Goal: Contribute content: Contribute content

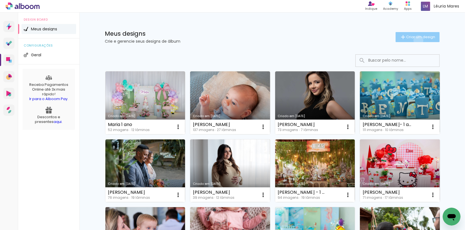
click at [417, 40] on paper-button "Criar um design" at bounding box center [417, 37] width 44 height 10
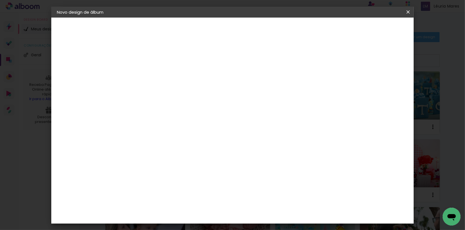
click at [148, 72] on input at bounding box center [148, 74] width 0 height 9
type input "[PERSON_NAME]"
type paper-input "[PERSON_NAME]"
click at [205, 31] on paper-button "Avançar" at bounding box center [191, 29] width 27 height 9
click at [0, 0] on slot "Tamanho Livre" at bounding box center [0, 0] width 0 height 0
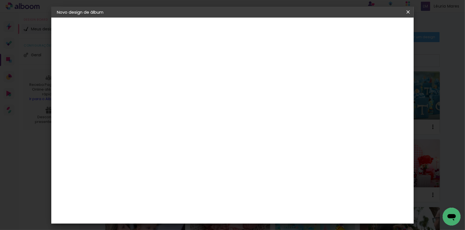
click at [0, 0] on slot "Avançar" at bounding box center [0, 0] width 0 height 0
type input "4"
type paper-input "4"
click at [385, 86] on input "4" at bounding box center [383, 84] width 10 height 8
type input "3"
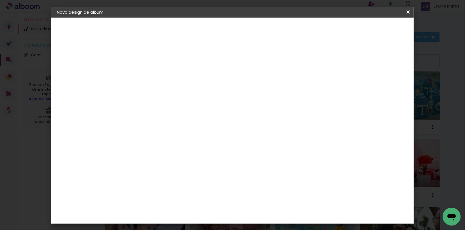
type paper-input "3"
click at [385, 86] on input "3" at bounding box center [384, 84] width 10 height 8
type input "2"
type paper-input "2"
click at [387, 85] on input "2" at bounding box center [385, 84] width 10 height 8
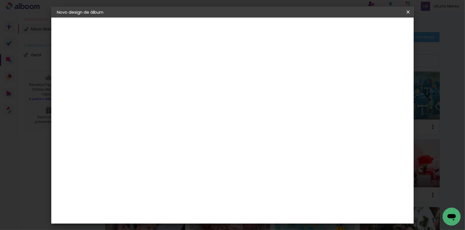
type input "1"
type paper-input "1"
click at [387, 85] on input "1" at bounding box center [385, 84] width 10 height 8
type input "0"
click at [387, 85] on input "0" at bounding box center [386, 84] width 10 height 8
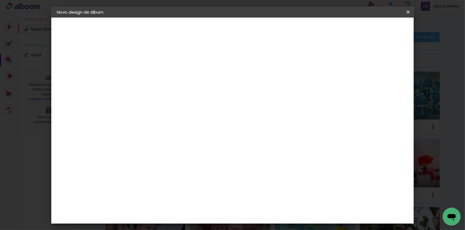
drag, startPoint x: 133, startPoint y: 158, endPoint x: 125, endPoint y: 158, distance: 7.8
click at [125, 158] on input "30" at bounding box center [130, 159] width 14 height 8
type input "20"
type paper-input "20"
drag, startPoint x: 389, startPoint y: 29, endPoint x: 354, endPoint y: 22, distance: 35.8
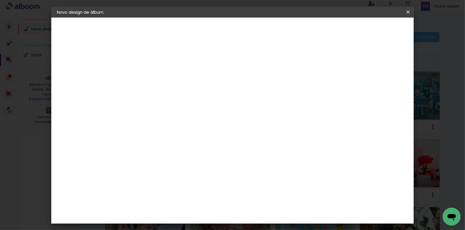
click at [377, 28] on span "Iniciar design" at bounding box center [364, 29] width 25 height 4
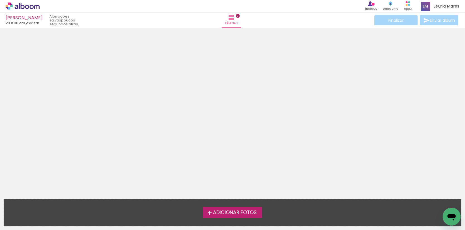
click at [231, 211] on span "Adicionar Fotos" at bounding box center [235, 212] width 44 height 5
click at [0, 0] on input "file" at bounding box center [0, 0] width 0 height 0
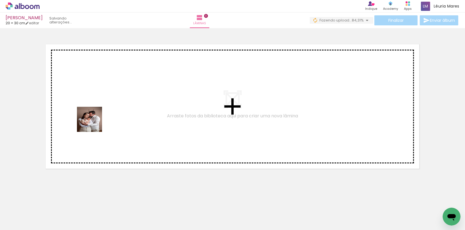
drag, startPoint x: 92, startPoint y: 205, endPoint x: 94, endPoint y: 123, distance: 82.5
click at [94, 123] on quentale-workspace at bounding box center [232, 115] width 465 height 230
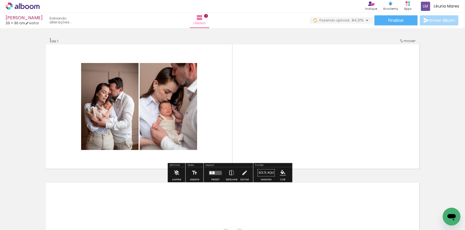
drag, startPoint x: 154, startPoint y: 196, endPoint x: 168, endPoint y: 116, distance: 80.9
click at [168, 116] on quentale-workspace at bounding box center [232, 115] width 465 height 230
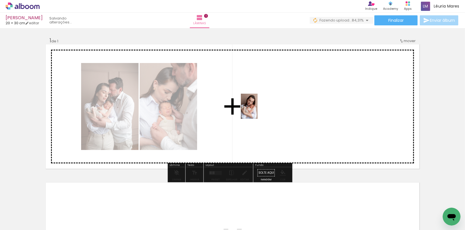
drag, startPoint x: 56, startPoint y: 213, endPoint x: 257, endPoint y: 110, distance: 225.6
click at [257, 110] on quentale-workspace at bounding box center [232, 115] width 465 height 230
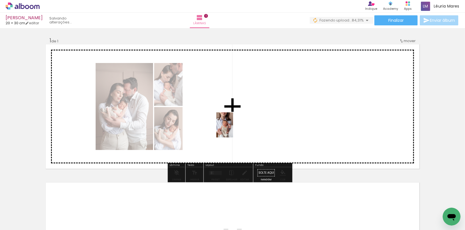
click at [233, 129] on quentale-workspace at bounding box center [232, 115] width 465 height 230
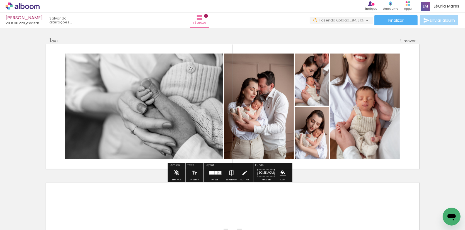
drag, startPoint x: 219, startPoint y: 214, endPoint x: 362, endPoint y: 138, distance: 161.5
click at [362, 138] on quentale-workspace at bounding box center [232, 115] width 465 height 230
click at [214, 175] on quentale-layouter at bounding box center [215, 172] width 13 height 4
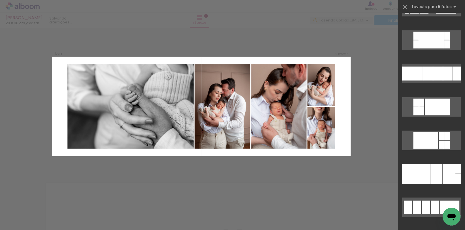
scroll to position [626, 0]
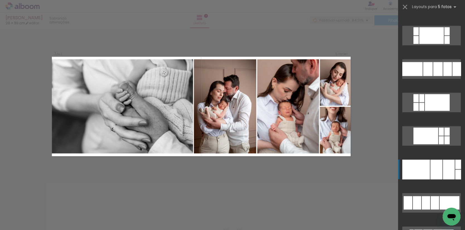
click at [440, 169] on div at bounding box center [436, 170] width 12 height 20
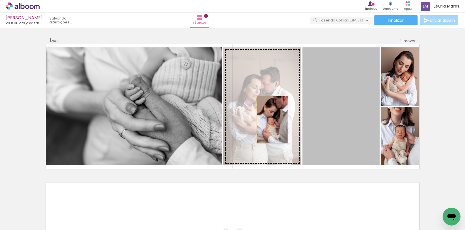
drag, startPoint x: 355, startPoint y: 116, endPoint x: 278, endPoint y: 128, distance: 78.2
click at [0, 0] on slot at bounding box center [0, 0] width 0 height 0
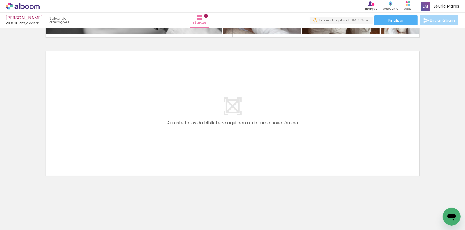
scroll to position [131, 0]
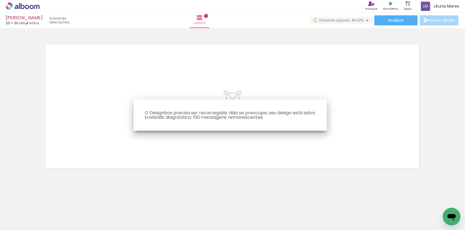
drag, startPoint x: 119, startPoint y: 213, endPoint x: 110, endPoint y: 127, distance: 85.7
click at [110, 127] on iron-overlay-backdrop at bounding box center [232, 115] width 465 height 230
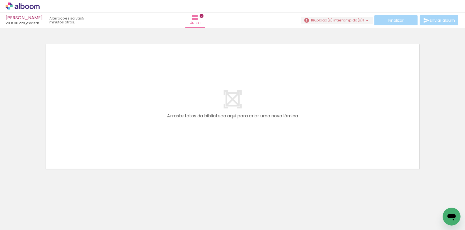
click at [363, 21] on iron-icon at bounding box center [366, 20] width 7 height 7
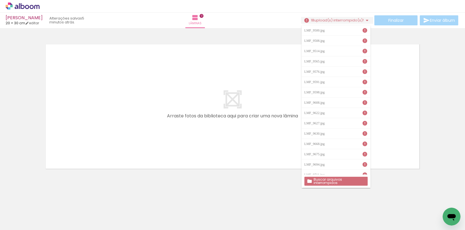
click at [0, 0] on slot "Buscar arquivos interrompidos" at bounding box center [0, 0] width 0 height 0
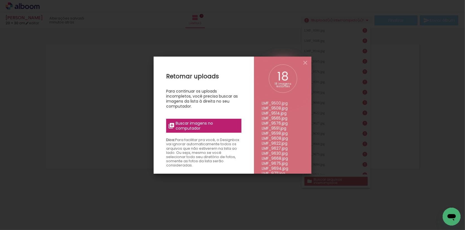
click at [189, 123] on span "Buscar imagens no computador" at bounding box center [207, 126] width 62 height 10
click at [0, 0] on input "file" at bounding box center [0, 0] width 0 height 0
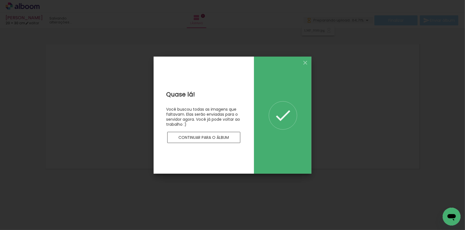
click at [0, 0] on slot "Continuar para o álbum" at bounding box center [0, 0] width 0 height 0
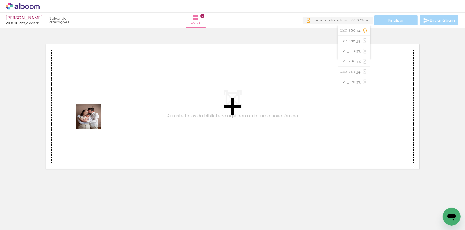
drag, startPoint x: 93, startPoint y: 144, endPoint x: 92, endPoint y: 120, distance: 24.2
click at [92, 120] on quentale-workspace at bounding box center [232, 115] width 465 height 230
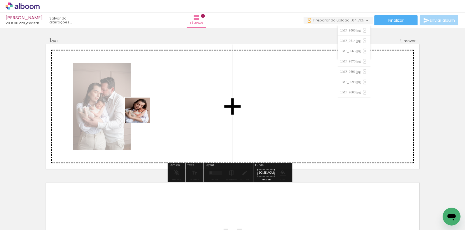
drag, startPoint x: 72, startPoint y: 199, endPoint x: 142, endPoint y: 114, distance: 110.6
click at [142, 114] on quentale-workspace at bounding box center [232, 115] width 465 height 230
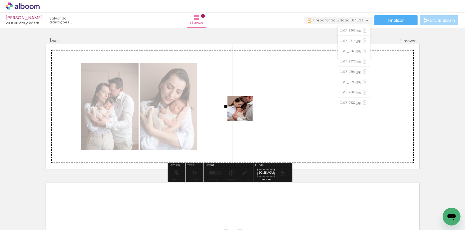
drag, startPoint x: 183, startPoint y: 186, endPoint x: 210, endPoint y: 177, distance: 28.6
click at [244, 113] on quentale-workspace at bounding box center [232, 115] width 465 height 230
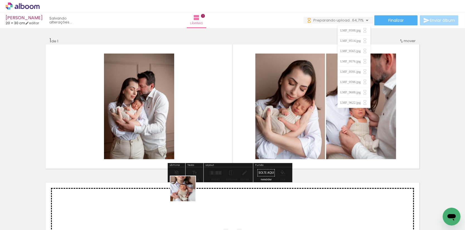
drag, startPoint x: 187, startPoint y: 193, endPoint x: 198, endPoint y: 118, distance: 75.2
click at [198, 118] on quentale-workspace at bounding box center [232, 115] width 465 height 230
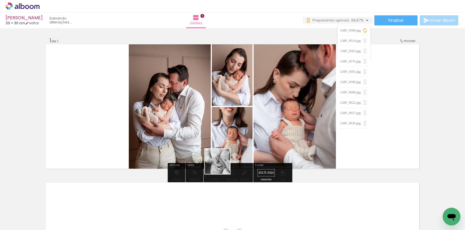
drag, startPoint x: 221, startPoint y: 165, endPoint x: 225, endPoint y: 127, distance: 38.9
click at [225, 127] on quentale-workspace at bounding box center [232, 115] width 465 height 230
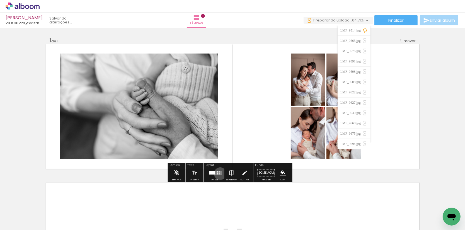
click at [221, 174] on quentale-layouter at bounding box center [215, 172] width 13 height 4
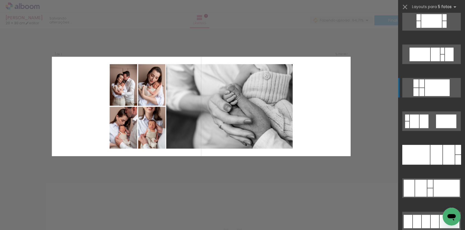
scroll to position [574, 0]
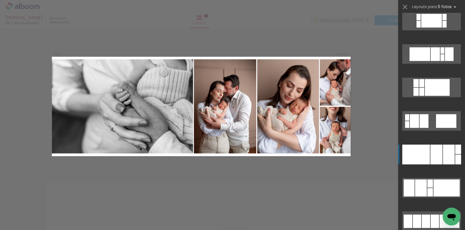
click at [447, 157] on div at bounding box center [449, 155] width 12 height 20
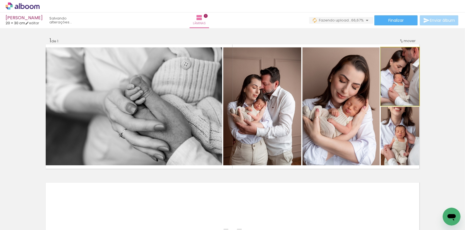
drag, startPoint x: 405, startPoint y: 92, endPoint x: 395, endPoint y: 83, distance: 13.6
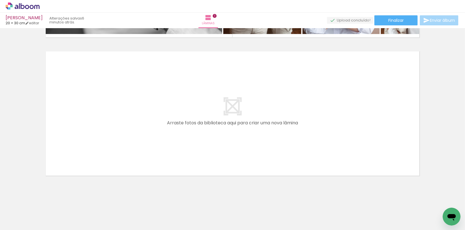
scroll to position [131, 0]
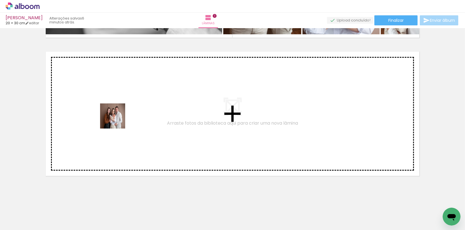
click at [116, 112] on quentale-workspace at bounding box center [232, 115] width 465 height 230
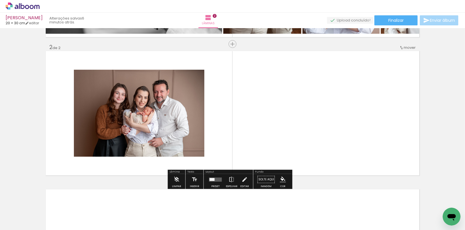
scroll to position [132, 0]
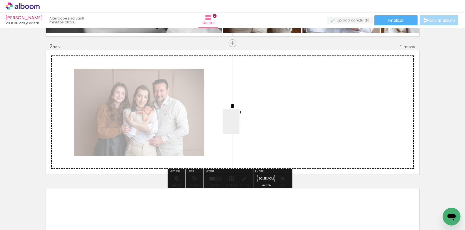
drag, startPoint x: 241, startPoint y: 181, endPoint x: 239, endPoint y: 125, distance: 56.3
click at [239, 125] on quentale-workspace at bounding box center [232, 115] width 465 height 230
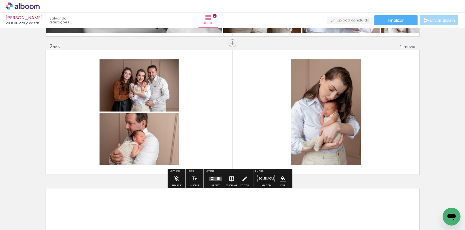
drag, startPoint x: 272, startPoint y: 212, endPoint x: 225, endPoint y: 124, distance: 99.4
click at [225, 124] on quentale-workspace at bounding box center [232, 115] width 465 height 230
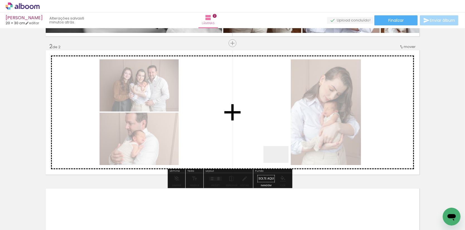
drag, startPoint x: 301, startPoint y: 213, endPoint x: 246, endPoint y: 106, distance: 120.3
click at [246, 106] on quentale-workspace at bounding box center [232, 115] width 465 height 230
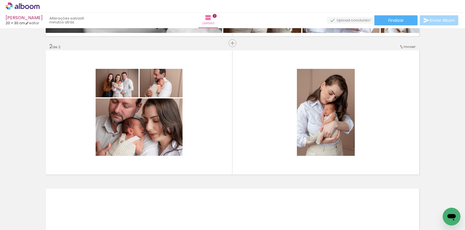
scroll to position [0, 48]
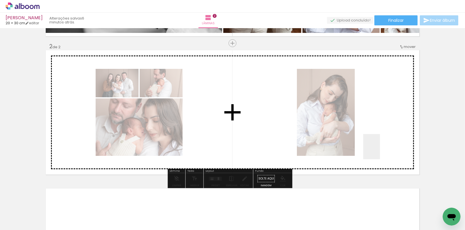
drag, startPoint x: 387, startPoint y: 214, endPoint x: 378, endPoint y: 135, distance: 79.7
click at [378, 135] on quentale-workspace at bounding box center [232, 115] width 465 height 230
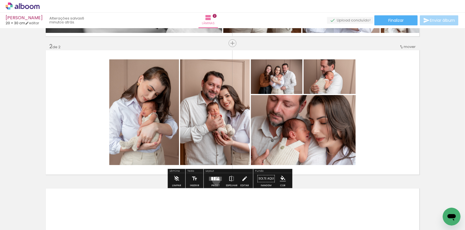
click at [218, 181] on div at bounding box center [215, 178] width 15 height 11
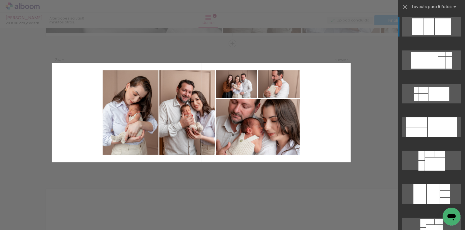
scroll to position [132, 0]
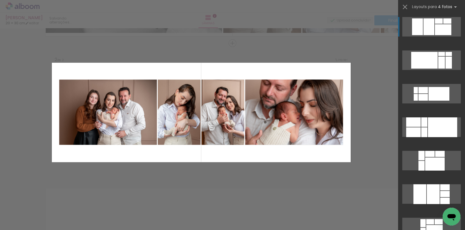
drag, startPoint x: 264, startPoint y: 114, endPoint x: 216, endPoint y: 221, distance: 117.9
click at [216, 221] on quentale-workspace at bounding box center [232, 115] width 465 height 230
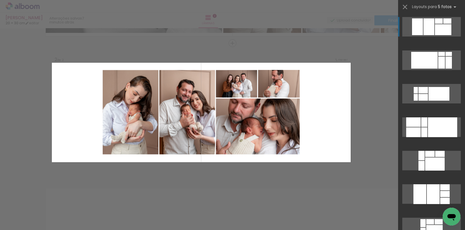
scroll to position [0, 0]
click at [296, 179] on div "Confirmar Cancelar" at bounding box center [232, 110] width 465 height 428
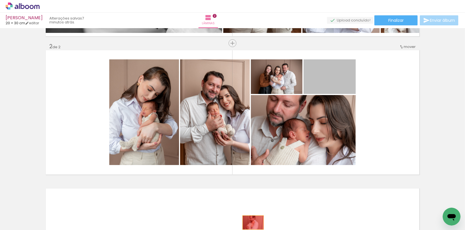
drag, startPoint x: 324, startPoint y: 83, endPoint x: 253, endPoint y: 222, distance: 156.8
click at [253, 222] on quentale-workspace at bounding box center [232, 115] width 465 height 230
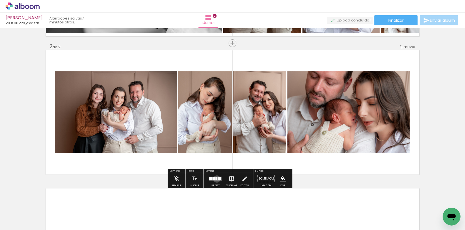
click at [217, 179] on div at bounding box center [216, 178] width 2 height 3
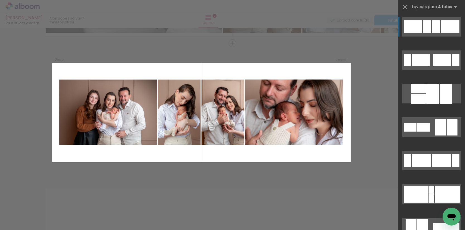
click at [226, 219] on div at bounding box center [227, 211] width 28 height 18
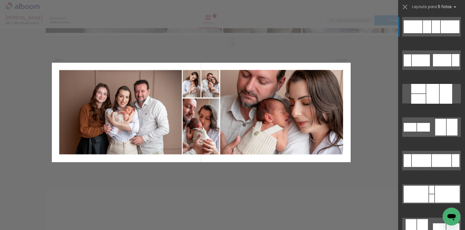
drag, startPoint x: 293, startPoint y: 216, endPoint x: 262, endPoint y: 145, distance: 78.1
click at [262, 145] on quentale-workspace at bounding box center [232, 115] width 465 height 230
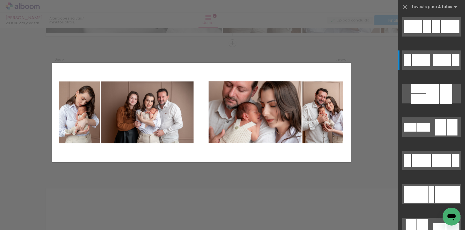
click at [360, 94] on div "Confirmar Cancelar" at bounding box center [232, 110] width 465 height 428
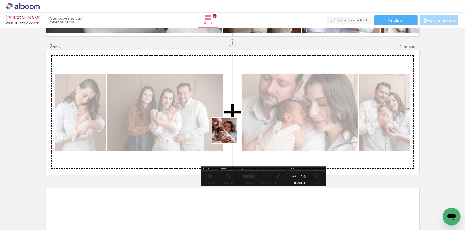
drag, startPoint x: 291, startPoint y: 214, endPoint x: 228, endPoint y: 132, distance: 103.1
click at [228, 132] on quentale-workspace at bounding box center [232, 115] width 465 height 230
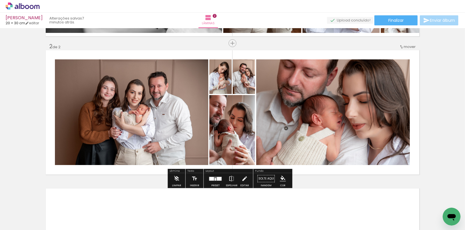
click at [221, 180] on div at bounding box center [219, 179] width 5 height 4
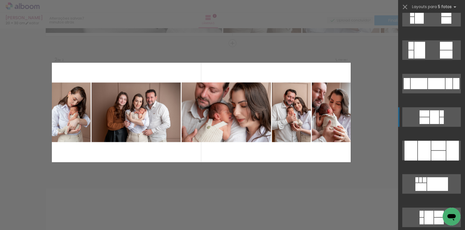
scroll to position [345, 0]
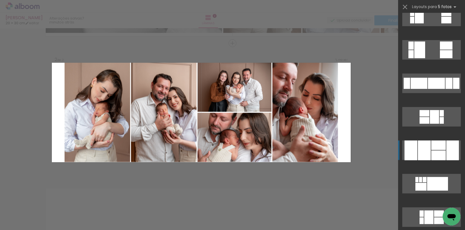
click at [440, 148] on div at bounding box center [438, 144] width 14 height 9
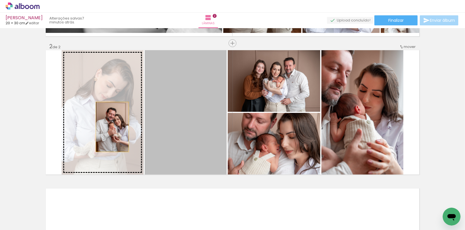
drag, startPoint x: 120, startPoint y: 126, endPoint x: 119, endPoint y: 131, distance: 5.1
click at [0, 0] on slot at bounding box center [0, 0] width 0 height 0
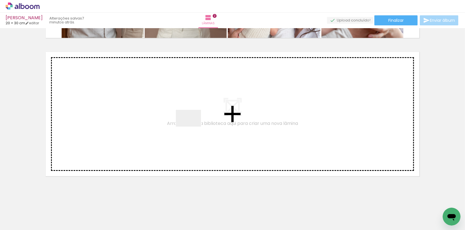
drag, startPoint x: 229, startPoint y: 211, endPoint x: 192, endPoint y: 125, distance: 92.7
click at [192, 125] on quentale-workspace at bounding box center [232, 115] width 465 height 230
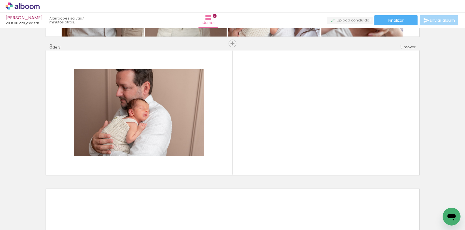
scroll to position [270, 0]
drag, startPoint x: 320, startPoint y: 213, endPoint x: 281, endPoint y: 107, distance: 112.3
click at [281, 107] on quentale-workspace at bounding box center [232, 115] width 465 height 230
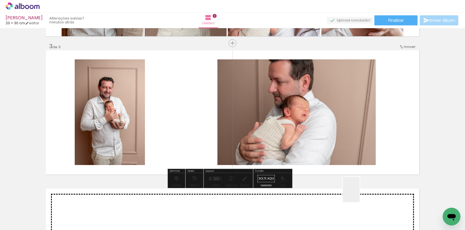
drag, startPoint x: 359, startPoint y: 194, endPoint x: 372, endPoint y: 147, distance: 48.2
click at [372, 147] on quentale-workspace at bounding box center [232, 115] width 465 height 230
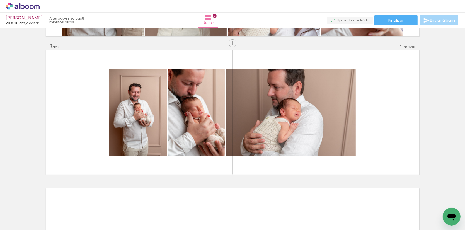
scroll to position [0, 138]
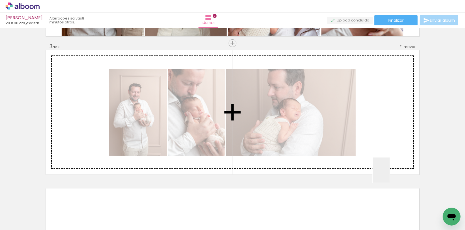
drag, startPoint x: 389, startPoint y: 174, endPoint x: 391, endPoint y: 107, distance: 67.1
click at [391, 107] on quentale-workspace at bounding box center [232, 115] width 465 height 230
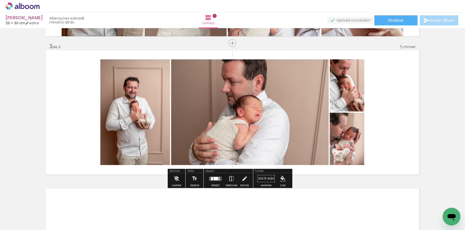
click at [213, 180] on quentale-layouter at bounding box center [215, 178] width 13 height 4
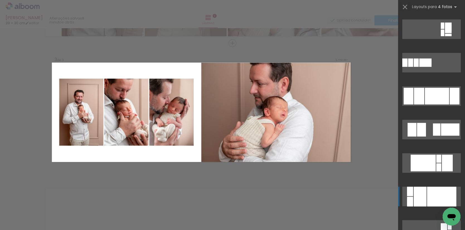
scroll to position [468, 0]
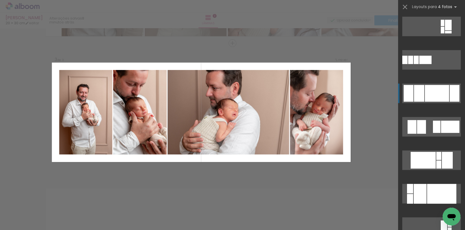
click at [443, 91] on div at bounding box center [436, 93] width 24 height 17
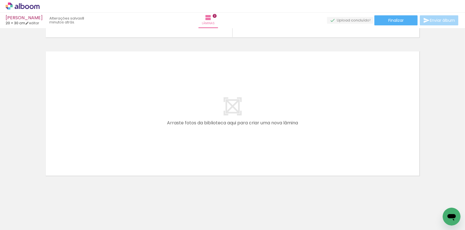
scroll to position [407, 0]
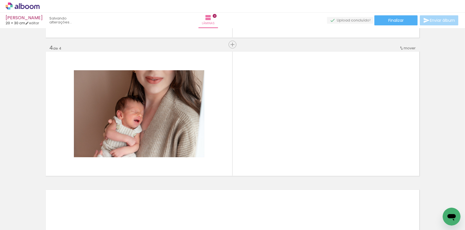
drag, startPoint x: 285, startPoint y: 172, endPoint x: 232, endPoint y: 113, distance: 80.3
click at [232, 113] on quentale-workspace at bounding box center [232, 115] width 465 height 230
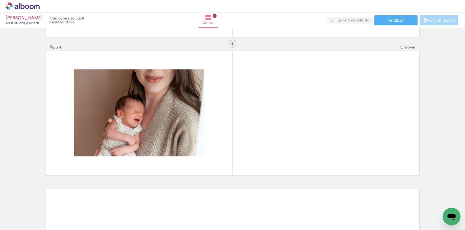
scroll to position [409, 0]
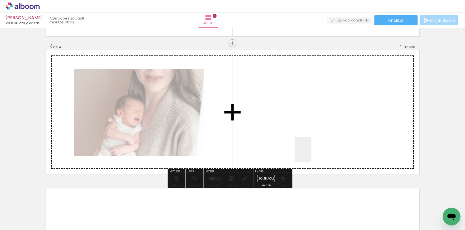
drag, startPoint x: 344, startPoint y: 204, endPoint x: 301, endPoint y: 136, distance: 80.8
click at [299, 135] on quentale-workspace at bounding box center [232, 115] width 465 height 230
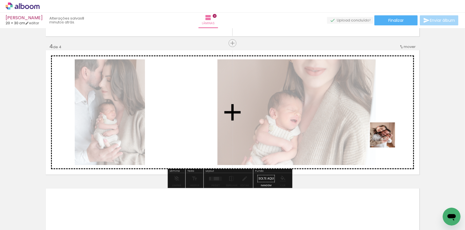
drag, startPoint x: 415, startPoint y: 216, endPoint x: 386, endPoint y: 139, distance: 81.9
click at [386, 139] on quentale-workspace at bounding box center [232, 115] width 465 height 230
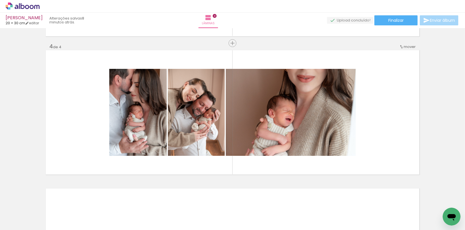
scroll to position [0, 256]
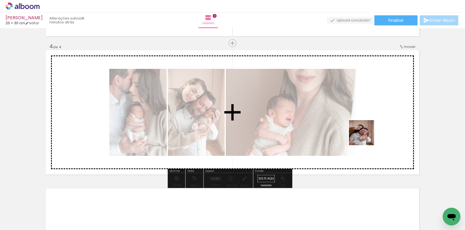
drag, startPoint x: 331, startPoint y: 214, endPoint x: 365, endPoint y: 137, distance: 84.3
click at [365, 137] on quentale-workspace at bounding box center [232, 115] width 465 height 230
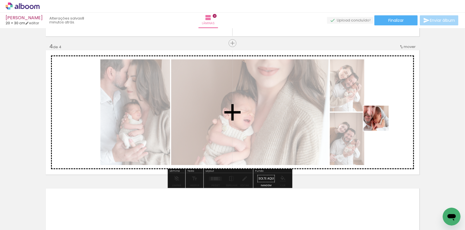
click at [380, 122] on quentale-workspace at bounding box center [232, 115] width 465 height 230
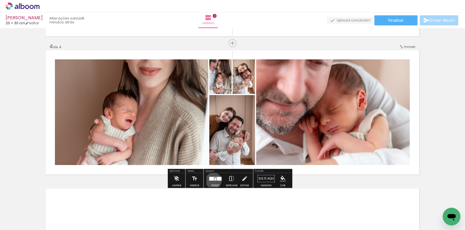
click at [215, 181] on div at bounding box center [215, 178] width 15 height 11
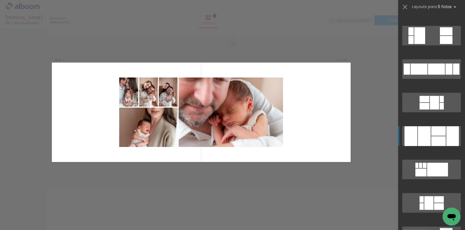
scroll to position [359, 0]
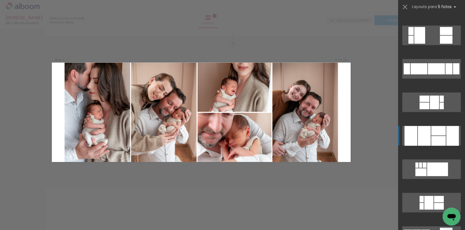
click at [441, 140] on div at bounding box center [438, 141] width 14 height 10
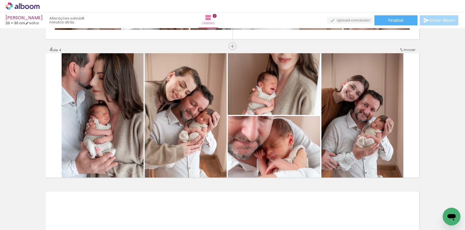
scroll to position [408, 0]
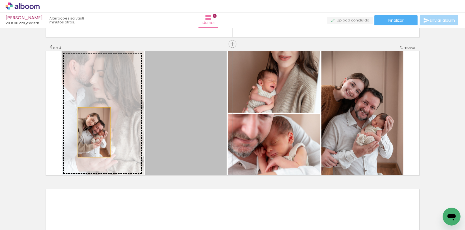
drag, startPoint x: 191, startPoint y: 131, endPoint x: 107, endPoint y: 139, distance: 83.9
click at [0, 0] on slot at bounding box center [0, 0] width 0 height 0
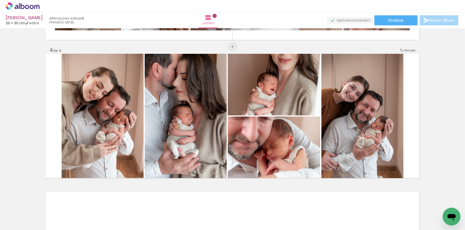
scroll to position [405, 0]
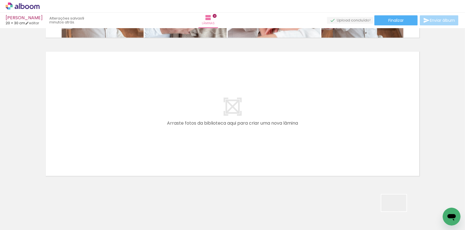
drag, startPoint x: 400, startPoint y: 213, endPoint x: 254, endPoint y: 115, distance: 175.6
click at [254, 115] on quentale-workspace at bounding box center [232, 115] width 465 height 230
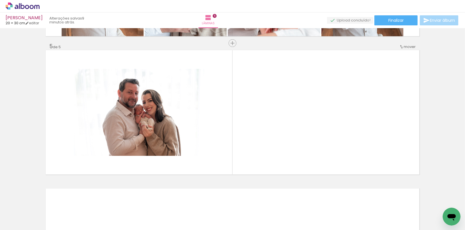
scroll to position [0, 329]
drag, startPoint x: 340, startPoint y: 209, endPoint x: 278, endPoint y: 136, distance: 96.4
click at [278, 136] on quentale-workspace at bounding box center [232, 115] width 465 height 230
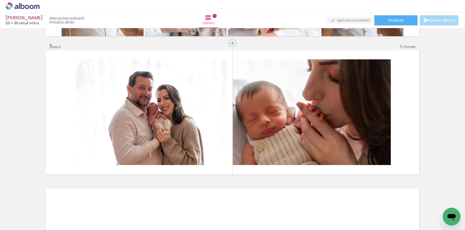
scroll to position [0, 461]
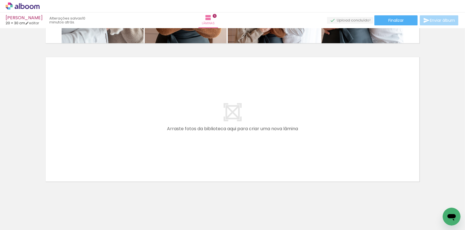
scroll to position [0, 625]
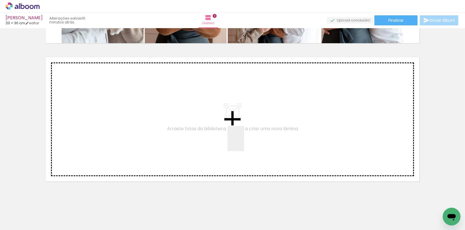
drag, startPoint x: 276, startPoint y: 215, endPoint x: 241, endPoint y: 136, distance: 86.3
click at [241, 136] on quentale-workspace at bounding box center [232, 115] width 465 height 230
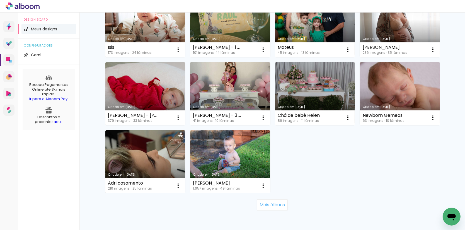
scroll to position [349, 0]
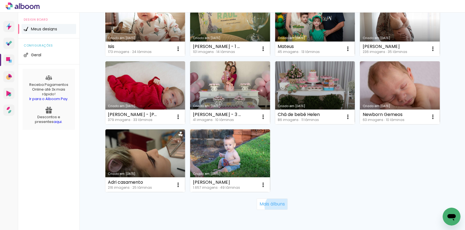
click at [0, 0] on slot "Mais álbuns" at bounding box center [0, 0] width 0 height 0
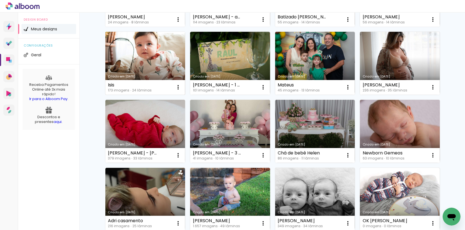
scroll to position [312, 0]
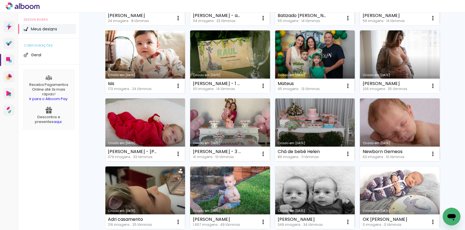
click at [133, 60] on link "Criado em [DATE]" at bounding box center [145, 61] width 80 height 63
